Goal: Obtain resource: Obtain resource

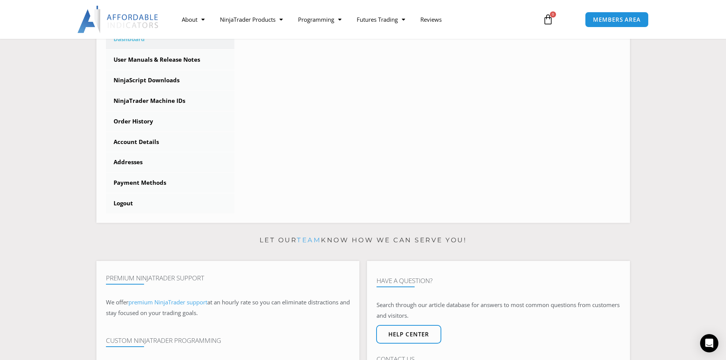
scroll to position [114, 0]
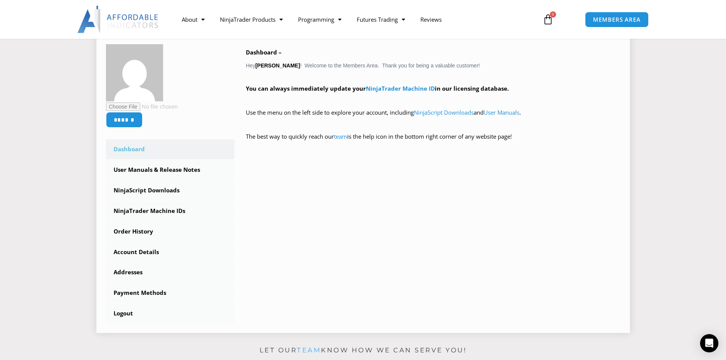
click at [132, 147] on link "Dashboard" at bounding box center [170, 150] width 129 height 20
click at [148, 169] on link "User Manuals & Release Notes" at bounding box center [170, 170] width 129 height 20
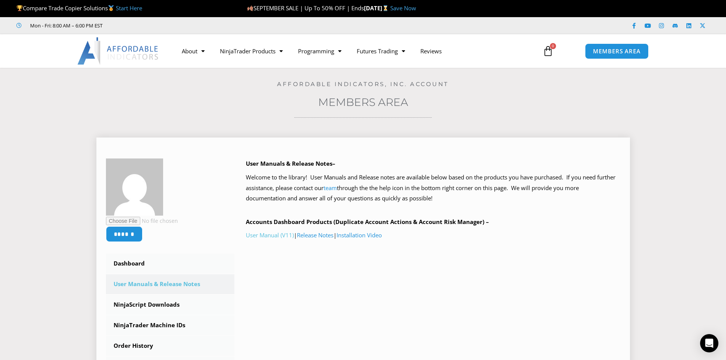
click at [270, 234] on link "User Manual (V11)" at bounding box center [270, 235] width 48 height 8
